Goal: Transaction & Acquisition: Obtain resource

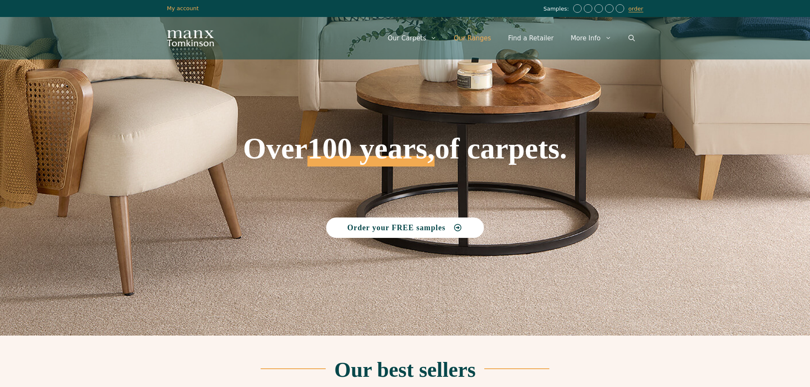
click at [479, 39] on link "Our Ranges" at bounding box center [472, 39] width 54 height 26
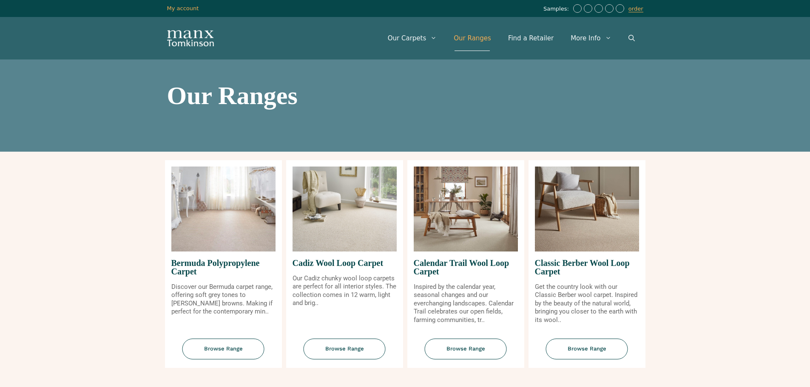
click at [349, 238] on img at bounding box center [345, 209] width 104 height 85
click at [338, 352] on span "Browse Range" at bounding box center [345, 349] width 82 height 21
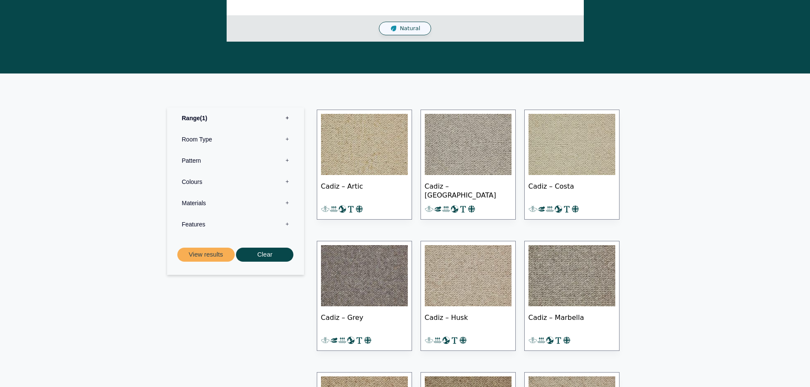
scroll to position [283, 0]
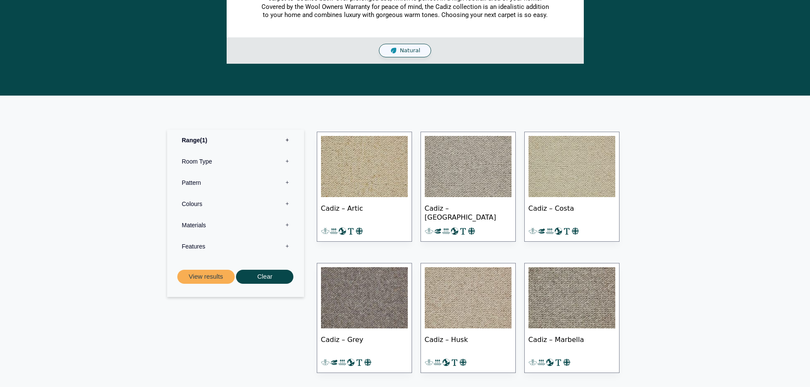
click at [580, 162] on img at bounding box center [571, 166] width 87 height 61
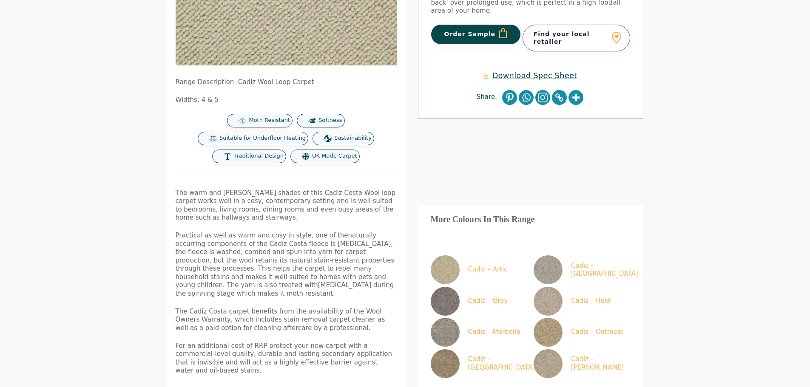
scroll to position [204, 0]
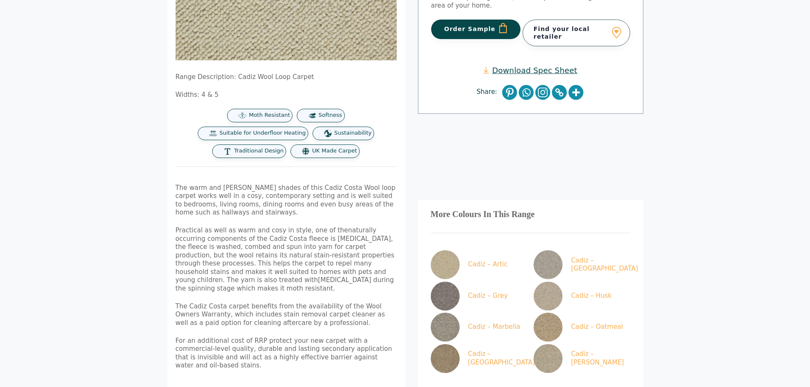
click at [529, 65] on link "Download Spec Sheet" at bounding box center [530, 70] width 94 height 10
